Goal: Task Accomplishment & Management: Use online tool/utility

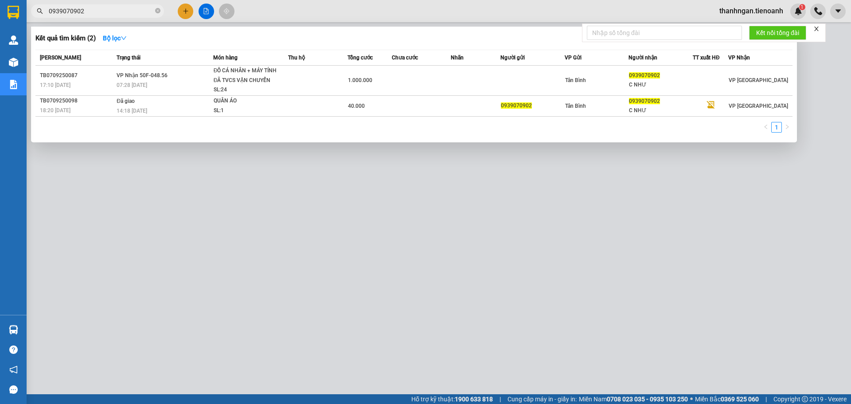
drag, startPoint x: 0, startPoint y: 0, endPoint x: 140, endPoint y: 12, distance: 140.1
click at [156, 11] on icon "close-circle" at bounding box center [157, 10] width 5 height 5
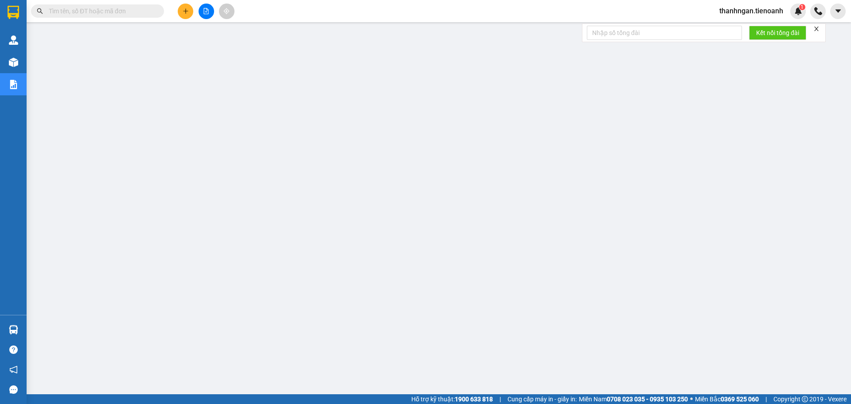
click at [140, 12] on input "text" at bounding box center [101, 11] width 105 height 10
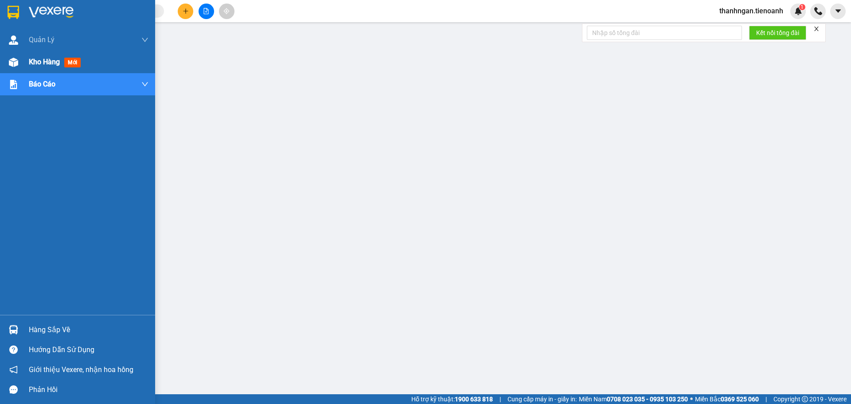
click at [32, 66] on div "Kho hàng mới" at bounding box center [56, 61] width 55 height 11
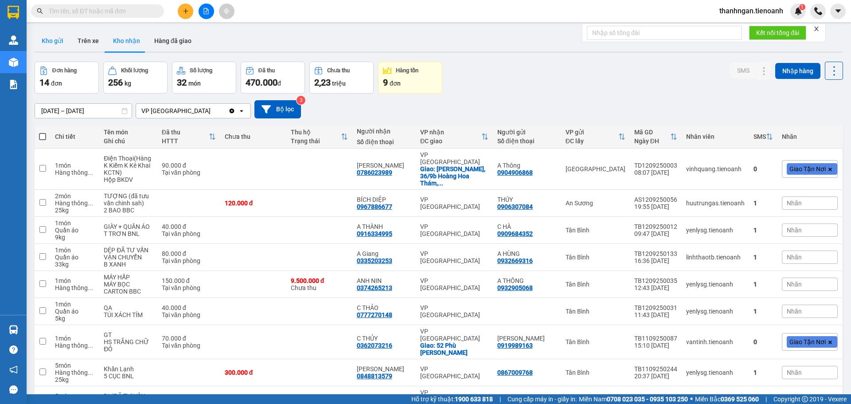
click at [58, 46] on button "Kho gửi" at bounding box center [53, 40] width 36 height 21
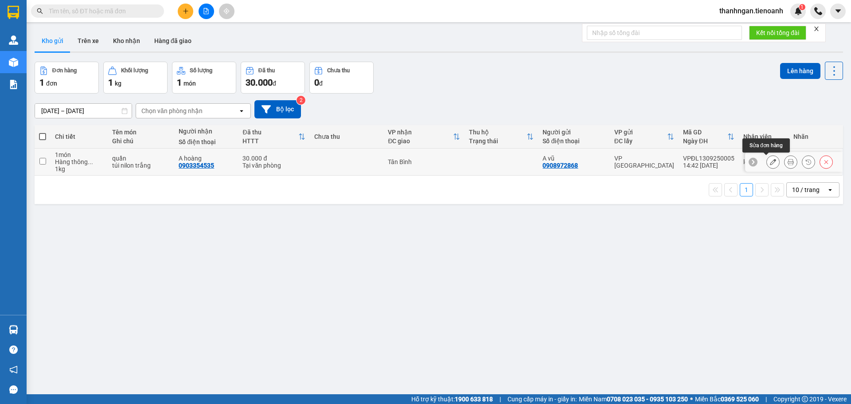
click at [769, 162] on button at bounding box center [773, 162] width 12 height 16
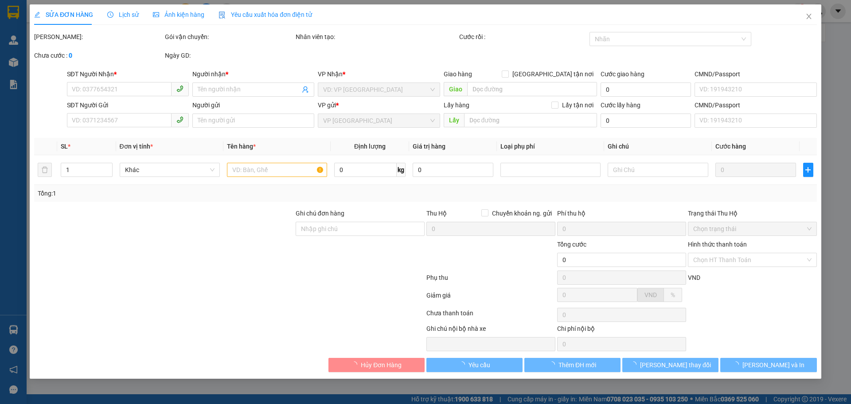
type input "0903354535"
type input "A hoàng"
type input "0908972868"
type input "A vũ"
type input "30.000"
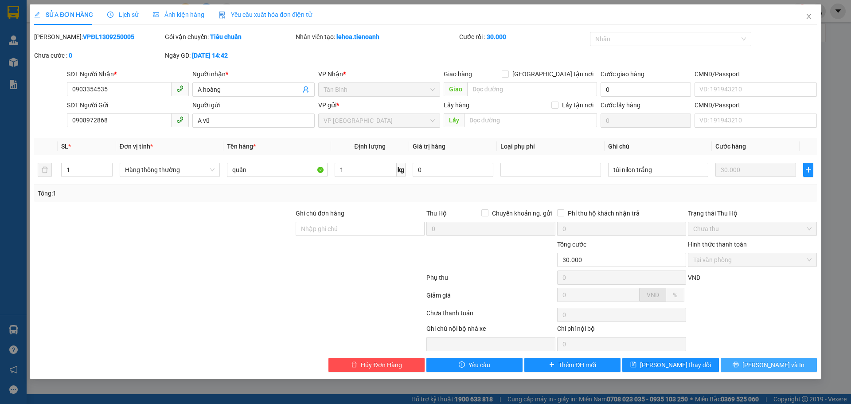
click at [738, 363] on button "[PERSON_NAME] và In" at bounding box center [769, 365] width 96 height 14
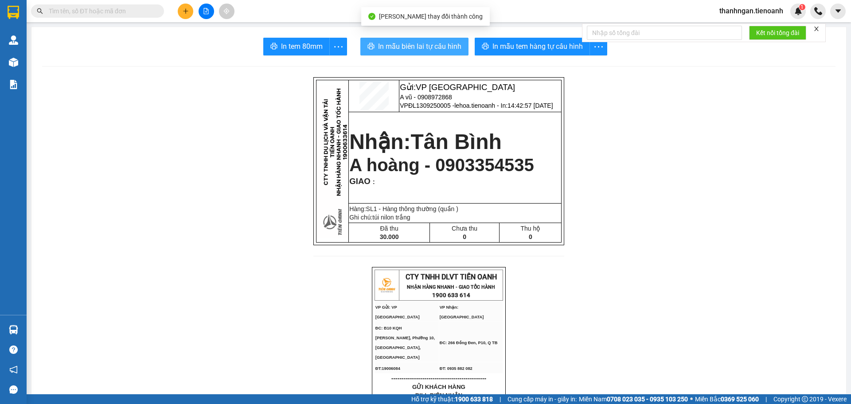
click at [423, 47] on span "In mẫu biên lai tự cấu hình" at bounding box center [419, 46] width 83 height 11
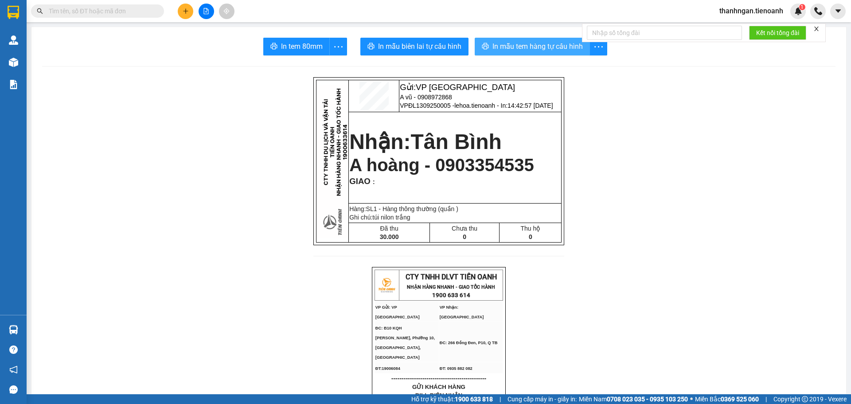
click at [549, 50] on span "In mẫu tem hàng tự cấu hình" at bounding box center [537, 46] width 90 height 11
